Goal: Information Seeking & Learning: Compare options

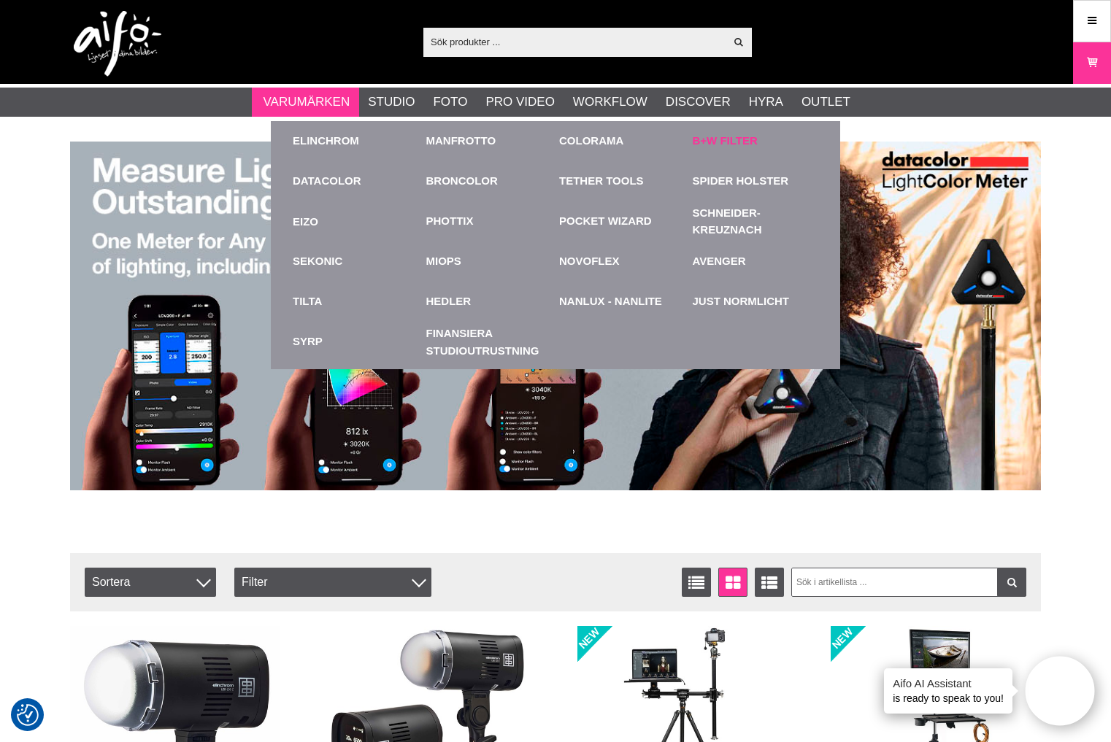
click at [719, 142] on link "B+W Filter" at bounding box center [725, 141] width 65 height 17
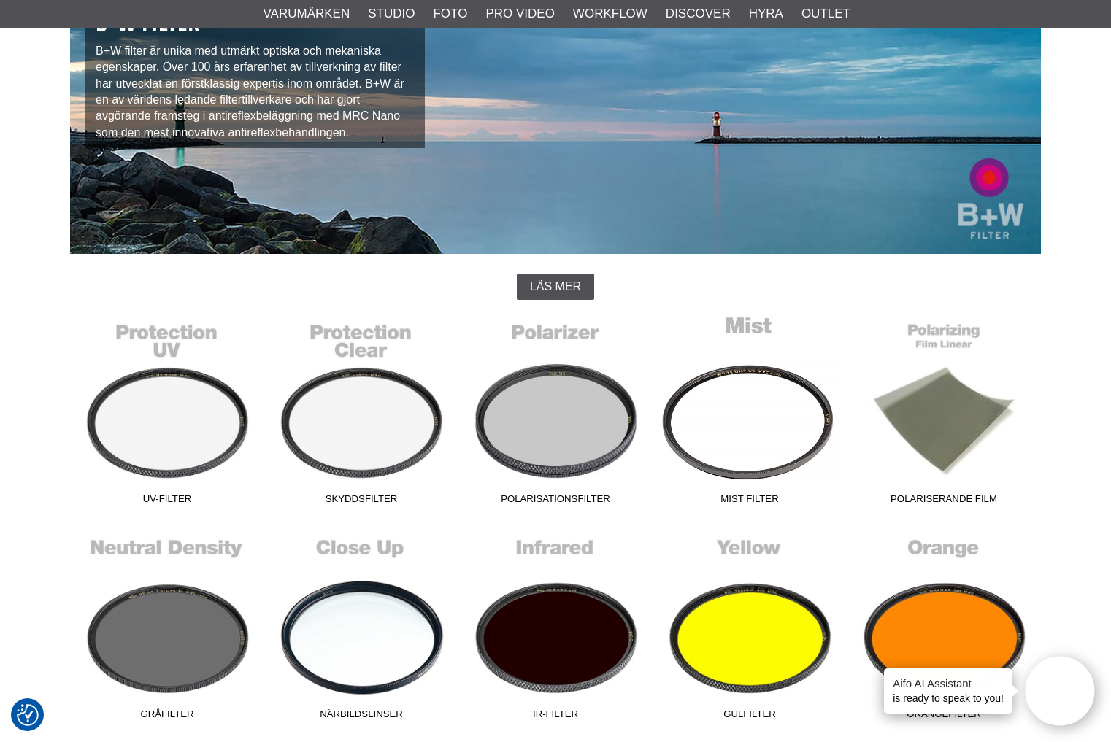
scroll to position [365, 0]
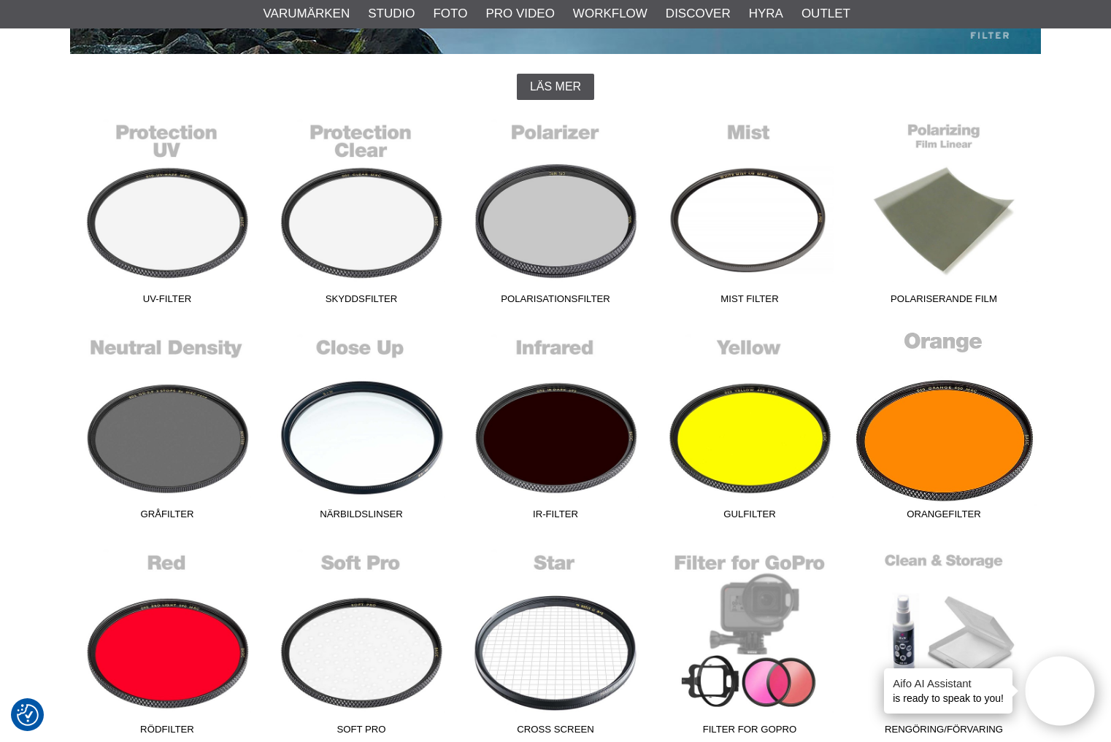
click at [994, 453] on link "Orangefilter" at bounding box center [944, 428] width 194 height 197
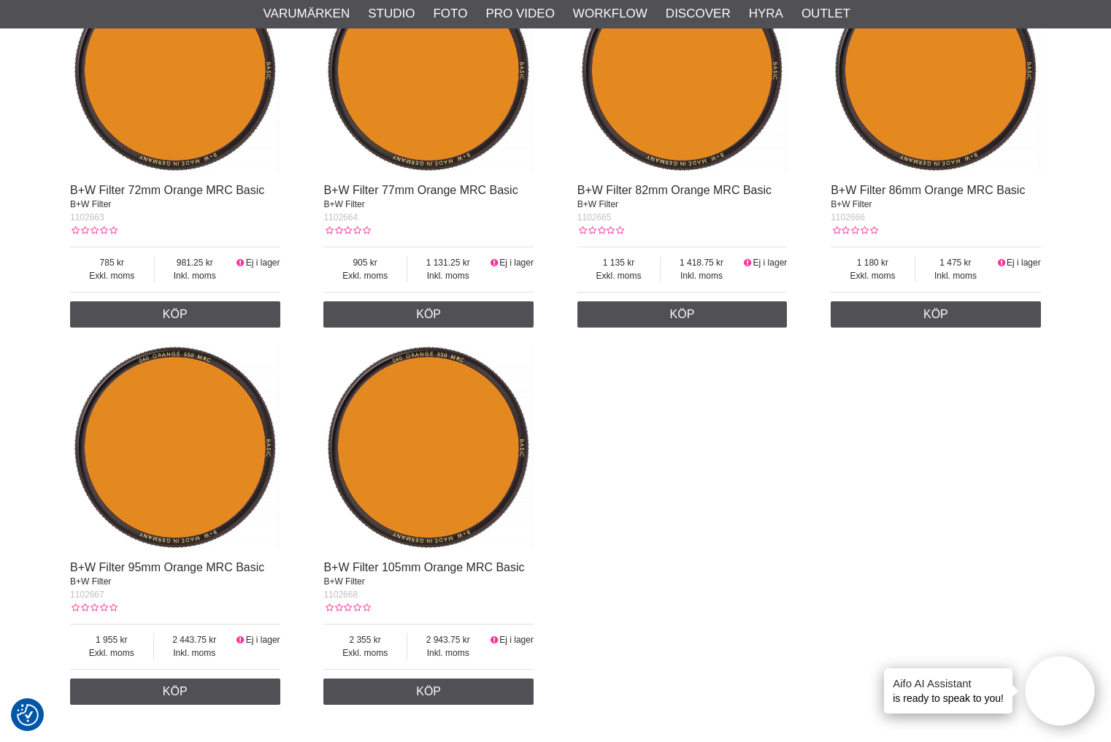
scroll to position [1241, 0]
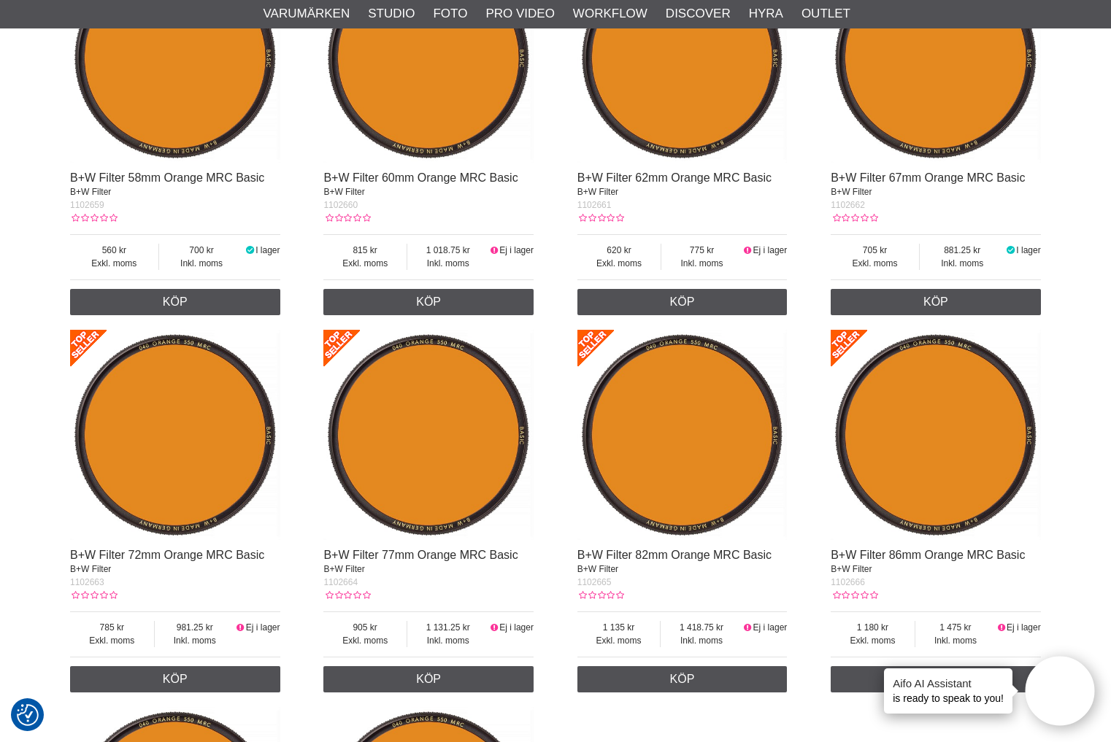
click at [229, 442] on img at bounding box center [175, 435] width 210 height 210
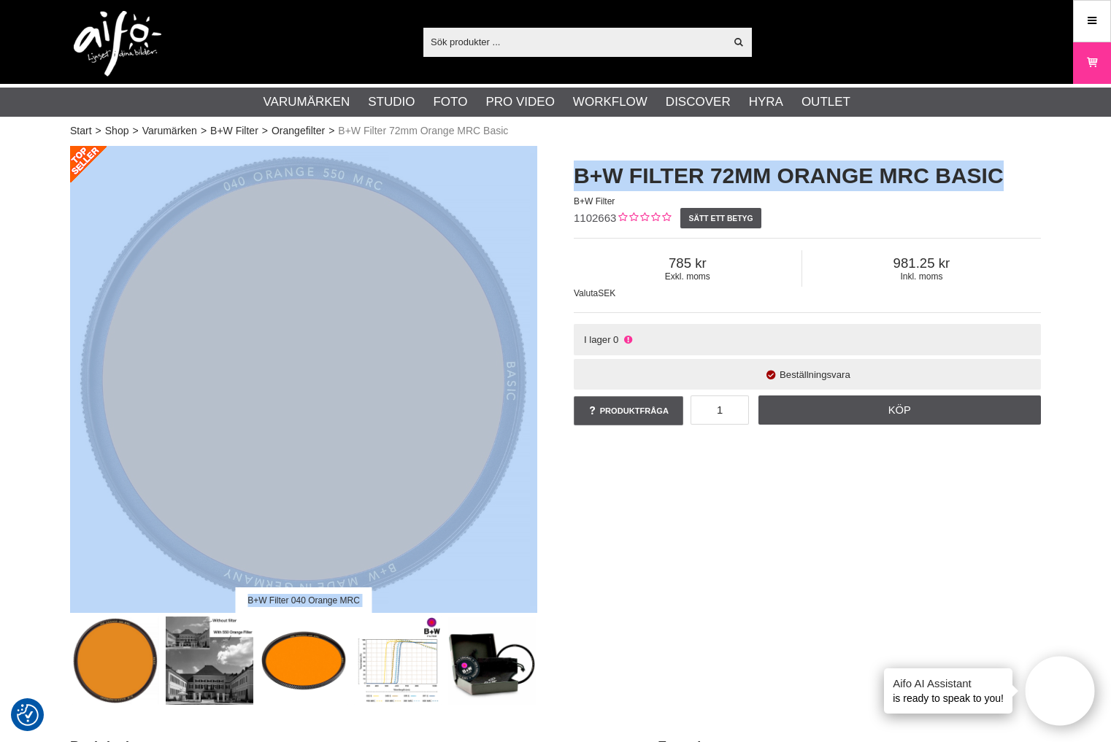
drag, startPoint x: 1005, startPoint y: 177, endPoint x: 521, endPoint y: 171, distance: 484.1
click at [521, 171] on div "B+W Filter 040 Orange MRC B+W Filter 72mm Orange MRC Basic B+W Filter 1102663 S…" at bounding box center [556, 425] width 1008 height 559
copy div "B+W Filter 040 Orange MRC B+W Filter 72mm Orange MRC Basic"
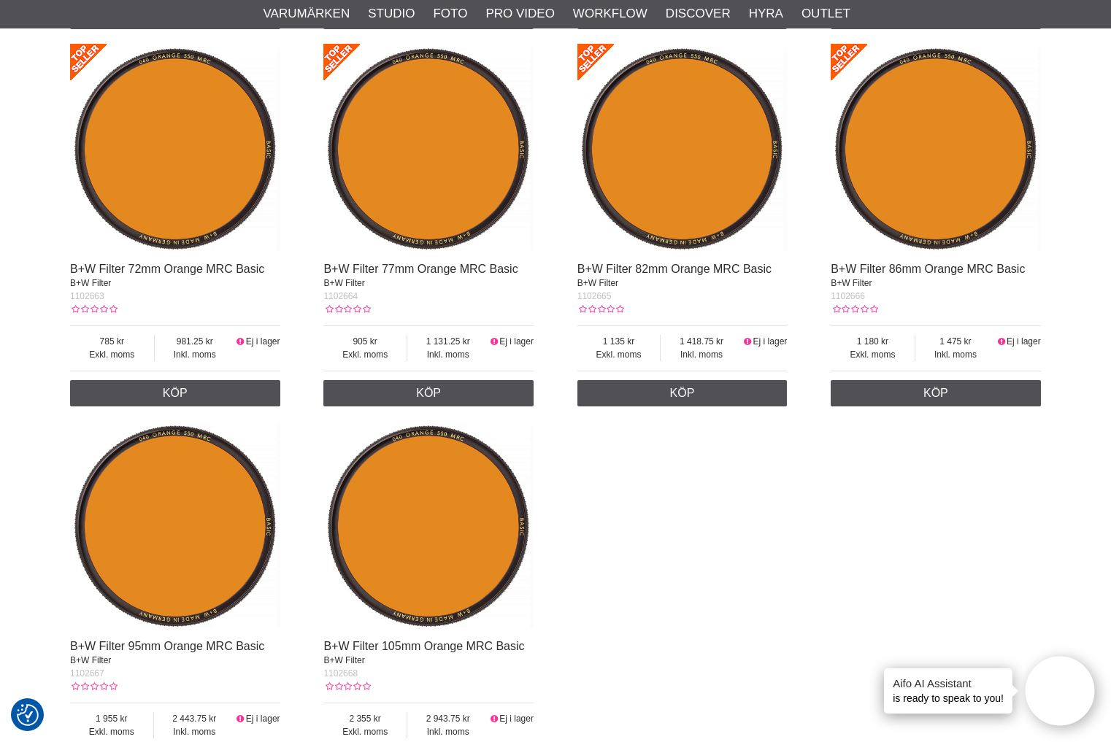
scroll to position [1533, 0]
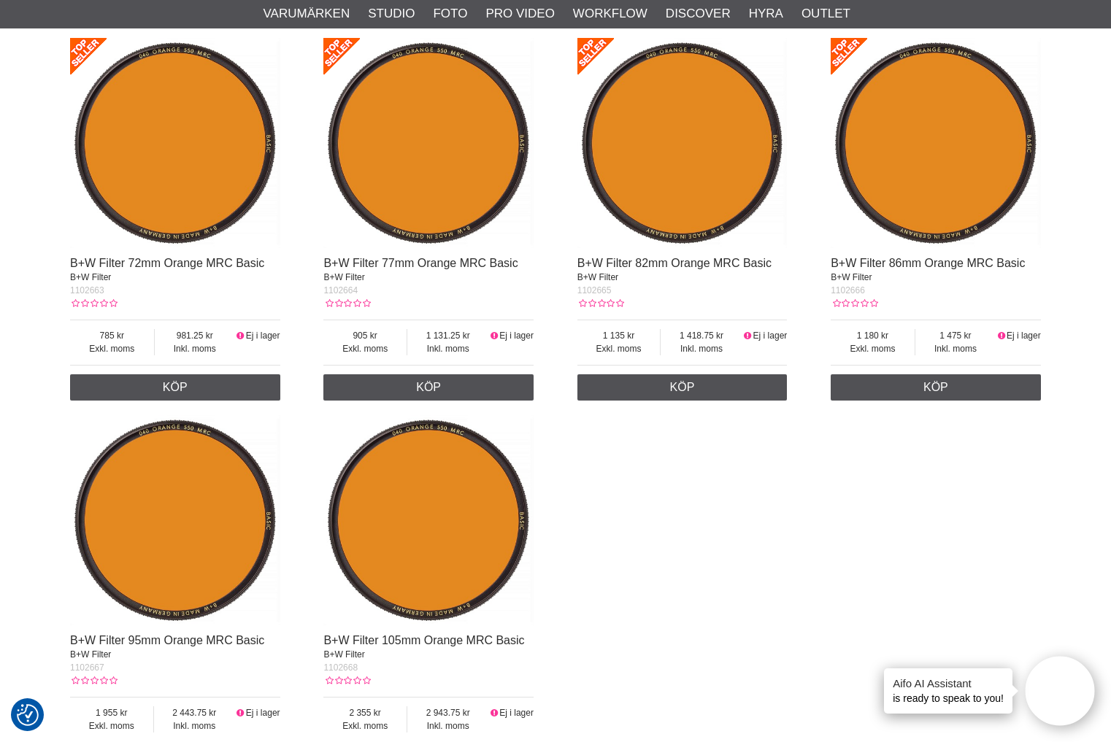
click at [932, 196] on img at bounding box center [936, 143] width 210 height 210
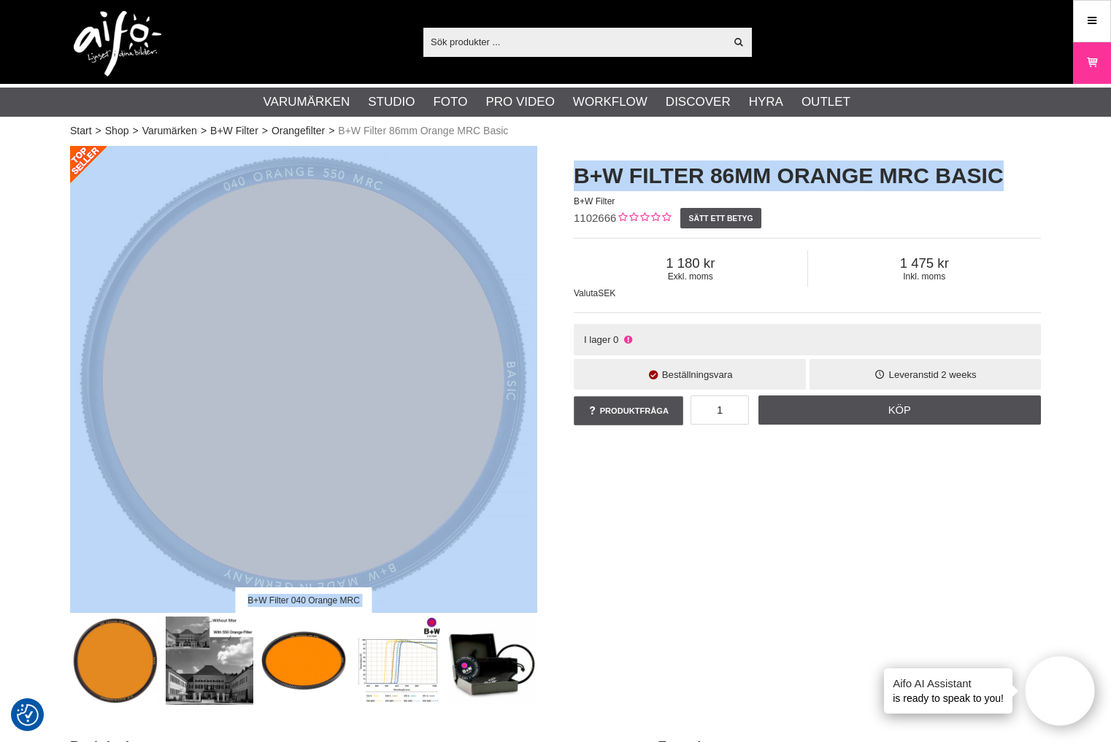
drag, startPoint x: 1006, startPoint y: 173, endPoint x: 523, endPoint y: 169, distance: 483.3
click at [523, 169] on div "B+W Filter 040 Orange MRC B+W Filter 86mm Orange MRC Basic B+W Filter 1102666 S…" at bounding box center [556, 425] width 1008 height 559
copy div "B+W Filter 040 Orange MRC B+W Filter 86mm Orange MRC Basic"
